Goal: Task Accomplishment & Management: Manage account settings

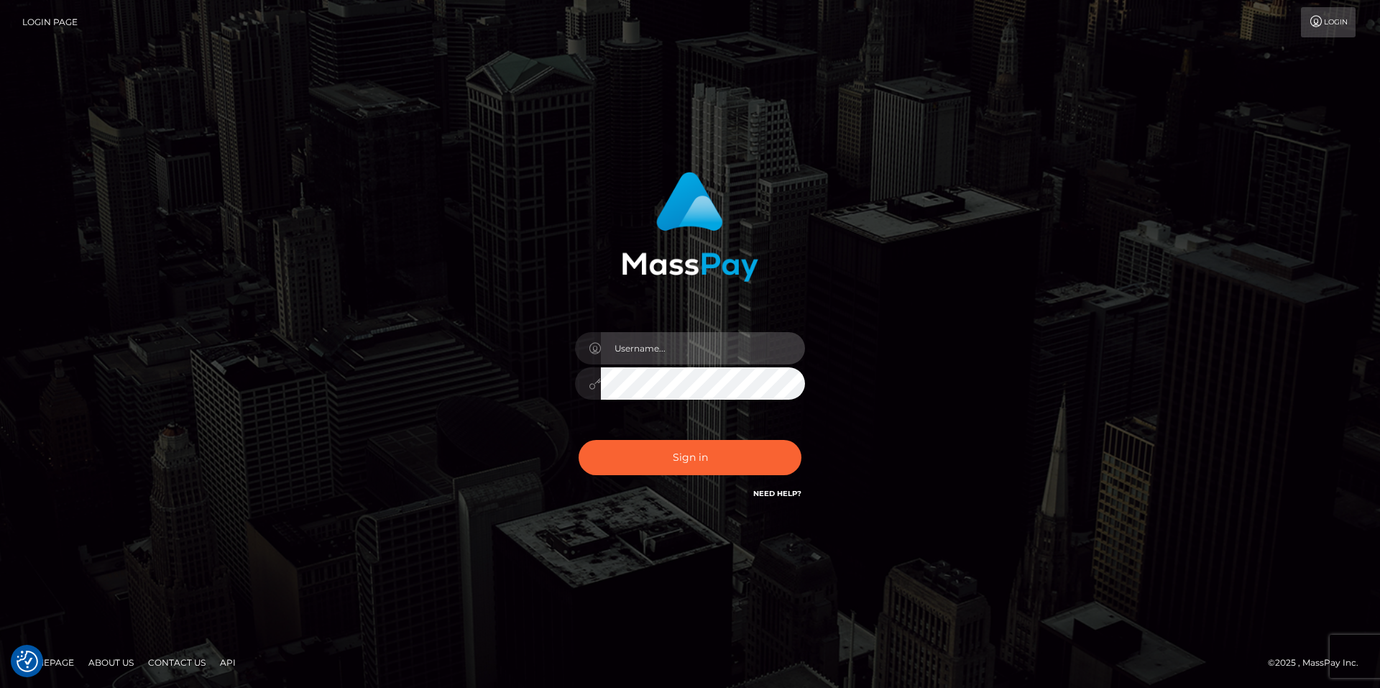
click at [676, 359] on input "text" at bounding box center [703, 348] width 204 height 32
click at [744, 302] on div "Sign in" at bounding box center [690, 337] width 377 height 352
click at [779, 359] on input "text" at bounding box center [703, 348] width 204 height 32
click at [0, 687] on com-1password-button at bounding box center [0, 688] width 0 height 0
type input "smiley.throne"
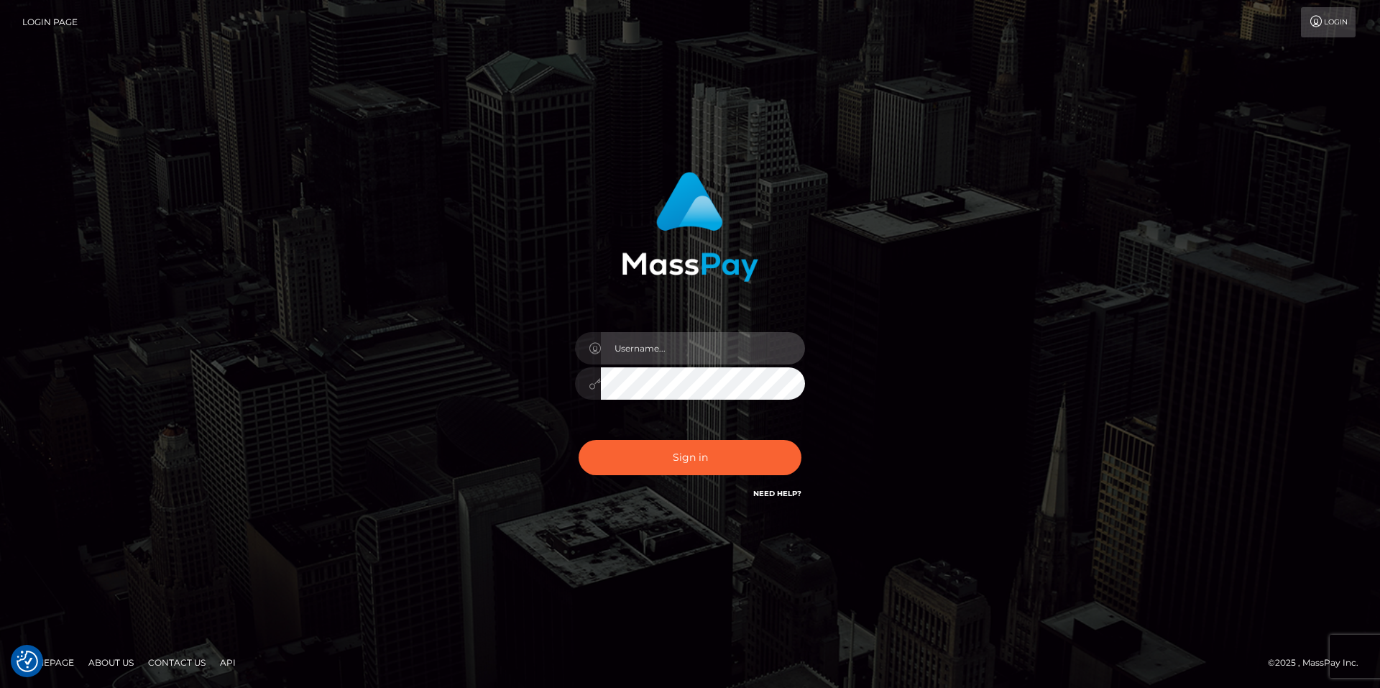
click at [671, 346] on input "text" at bounding box center [703, 348] width 204 height 32
type input "smiley.throne"
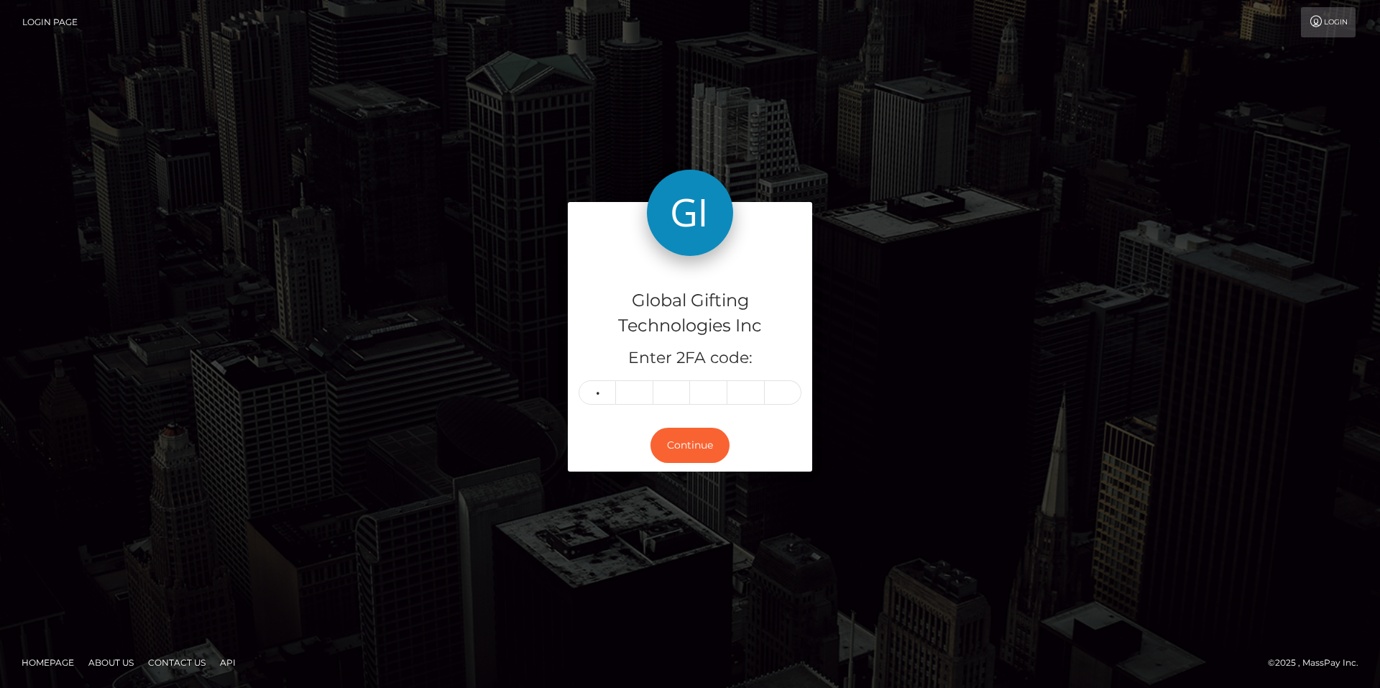
type input "1"
type input "4"
type input "2"
type input "1"
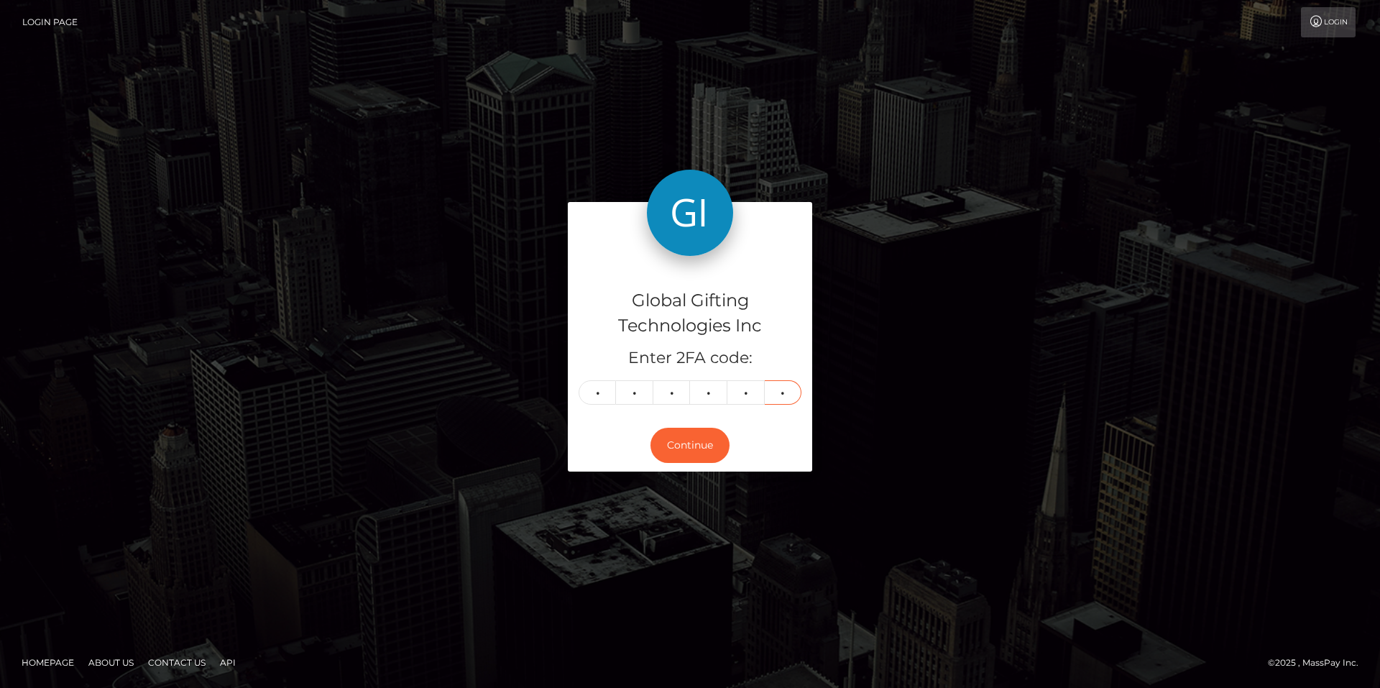
type input "9"
